Goal: Task Accomplishment & Management: Manage account settings

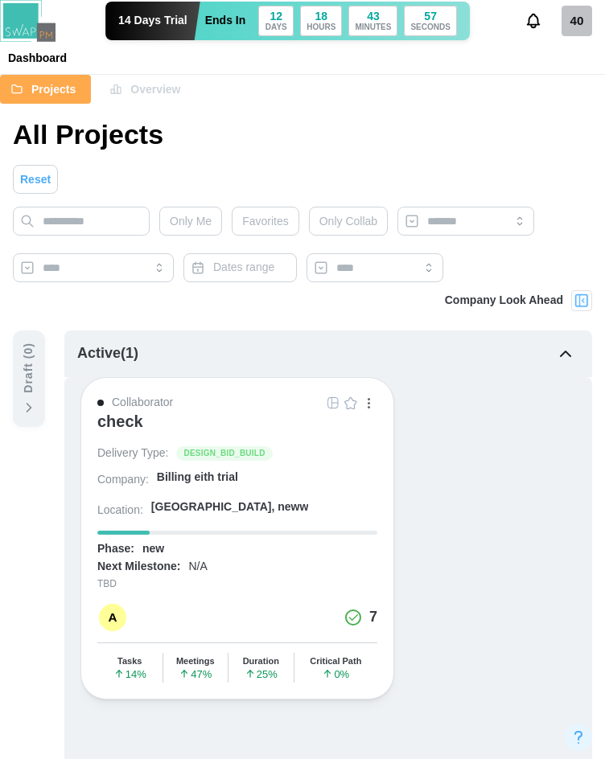
click at [581, 23] on div "40" at bounding box center [576, 21] width 31 height 31
click at [576, 88] on div "Sign Out" at bounding box center [565, 90] width 50 height 13
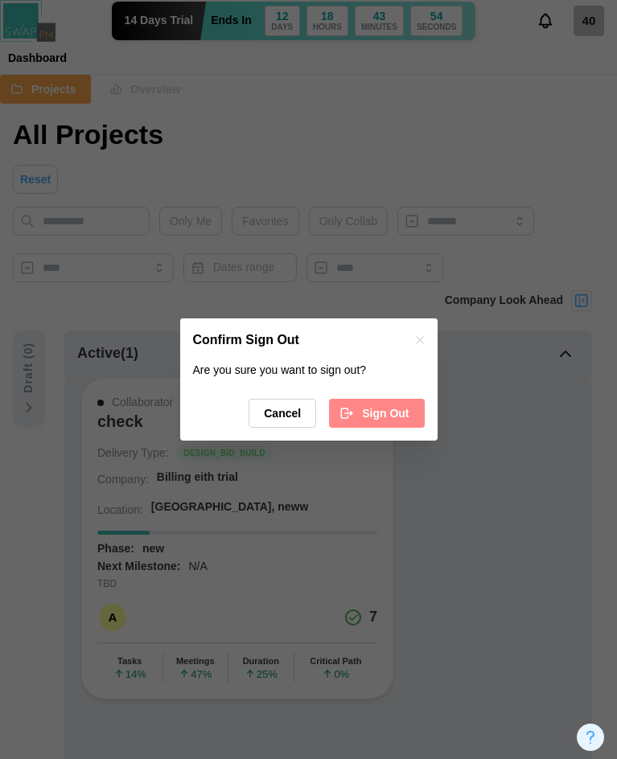
click at [386, 417] on span "Sign Out" at bounding box center [385, 413] width 47 height 27
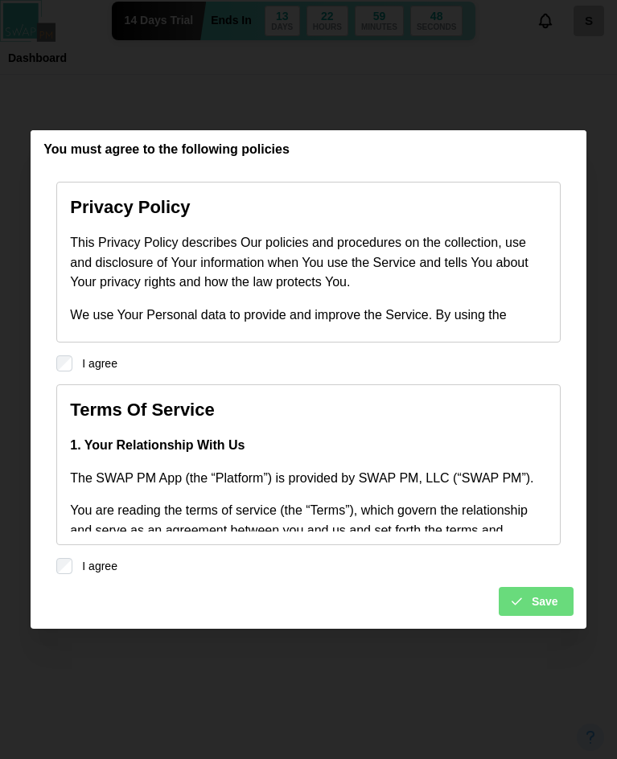
click at [518, 604] on icon "submit" at bounding box center [516, 601] width 9 height 6
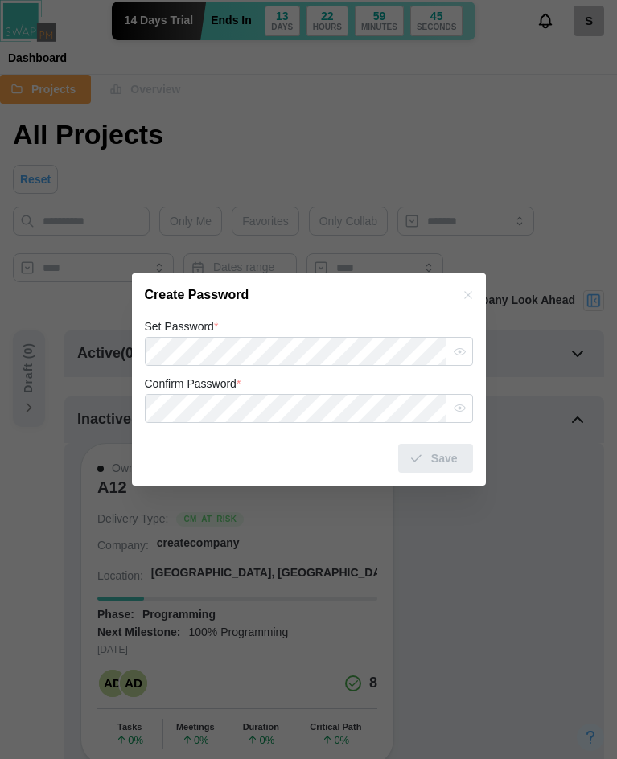
click at [467, 300] on icon "button" at bounding box center [468, 295] width 13 height 13
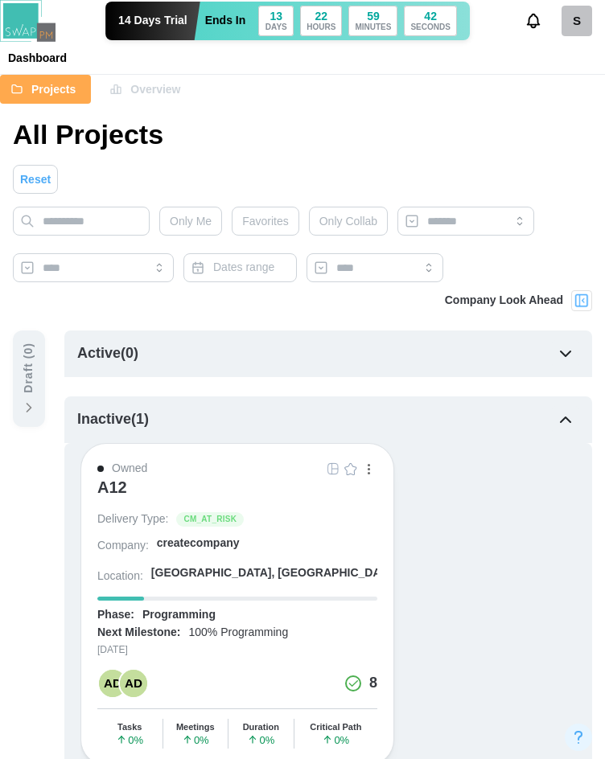
click at [125, 490] on div "A12" at bounding box center [112, 487] width 30 height 19
